Goal: Task Accomplishment & Management: Use online tool/utility

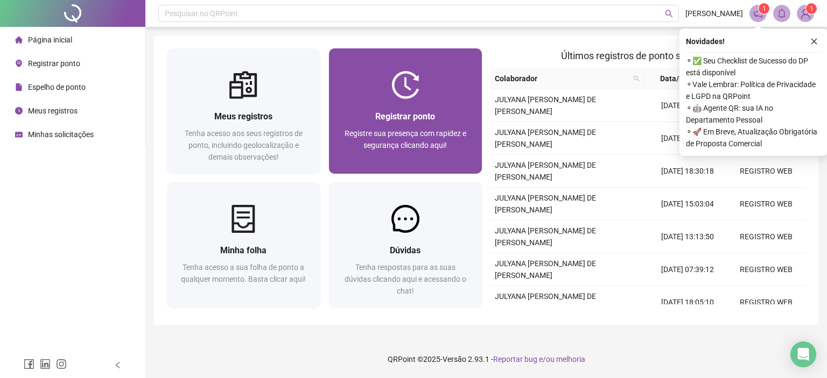
click at [414, 126] on div "Registrar ponto Registre sua presença com rapidez e segurança clicando aqui!" at bounding box center [406, 136] width 128 height 53
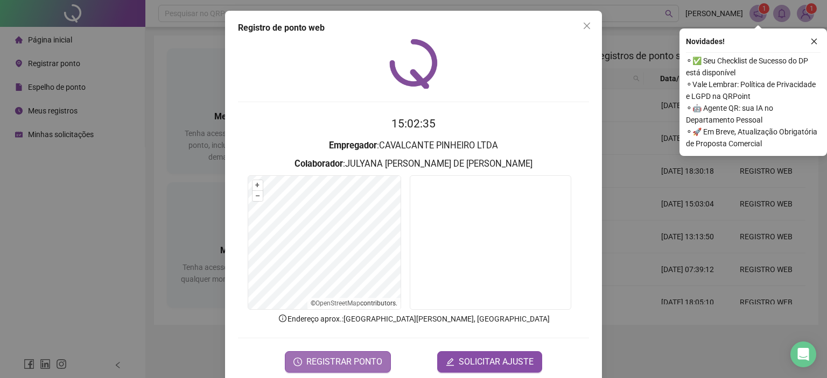
click at [348, 363] on span "REGISTRAR PONTO" at bounding box center [344, 362] width 76 height 13
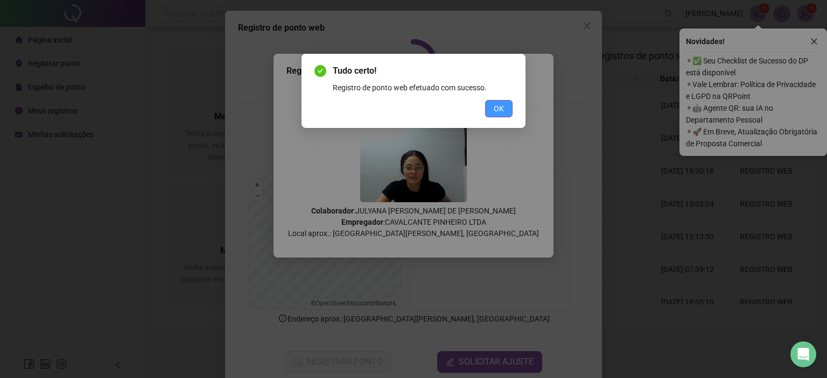
click at [494, 111] on span "OK" at bounding box center [499, 109] width 10 height 12
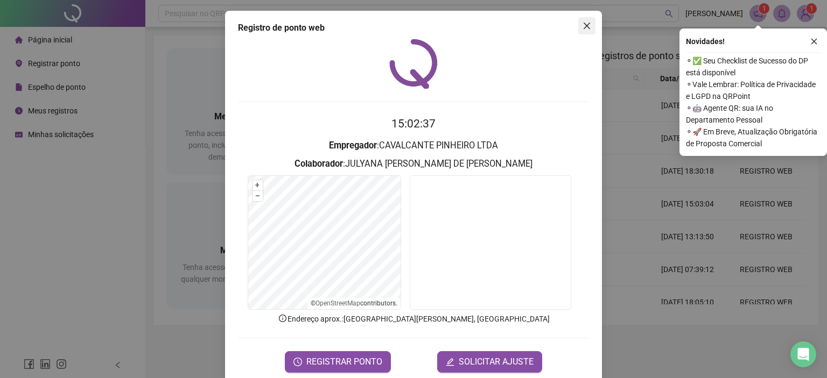
click at [583, 26] on icon "close" at bounding box center [586, 26] width 6 height 6
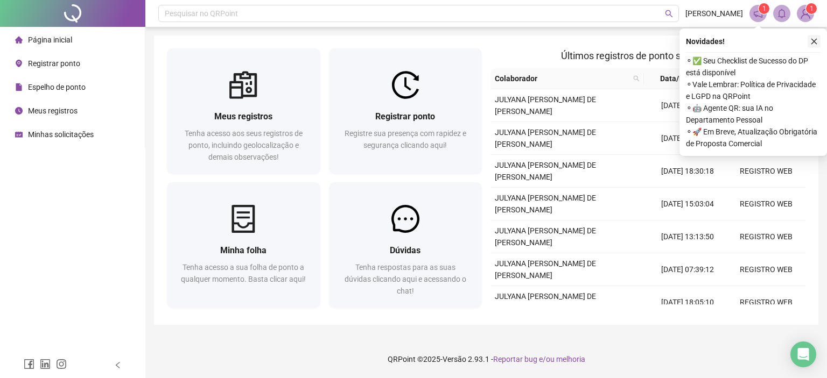
click at [810, 44] on icon "close" at bounding box center [814, 42] width 8 height 8
click at [818, 42] on button "button" at bounding box center [813, 41] width 13 height 13
